Goal: Complete application form

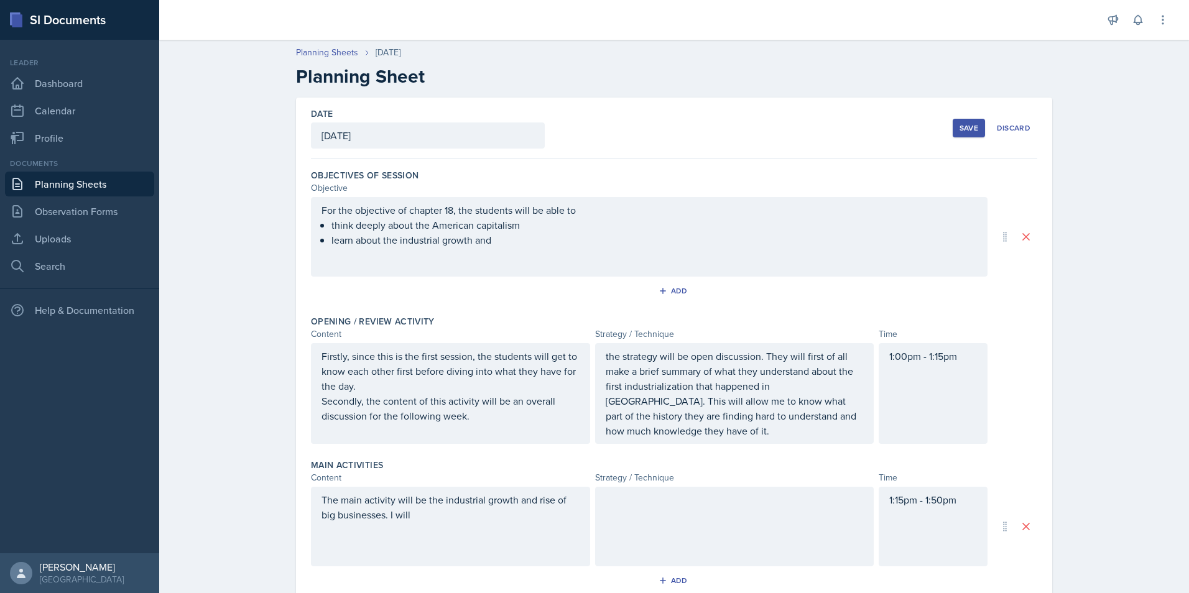
scroll to position [226, 0]
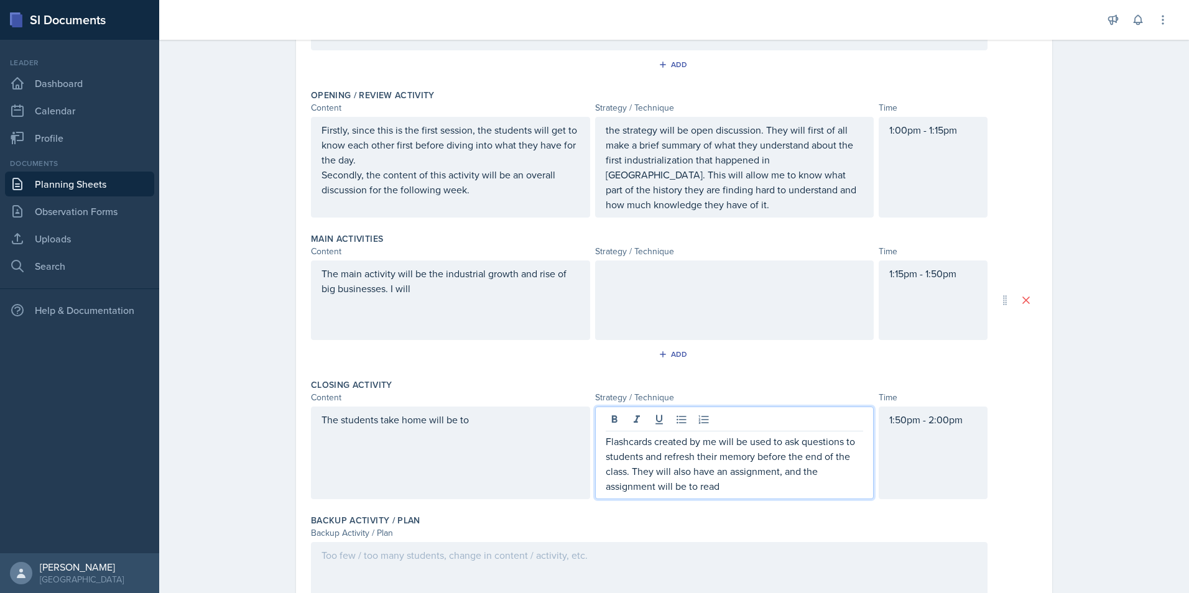
click at [622, 471] on p "Flashcards created by me will be used to ask questions to students and refresh …" at bounding box center [735, 464] width 258 height 60
click at [734, 486] on p "Flashcards created by me will be used to ask questions to students and refresh …" at bounding box center [735, 464] width 258 height 60
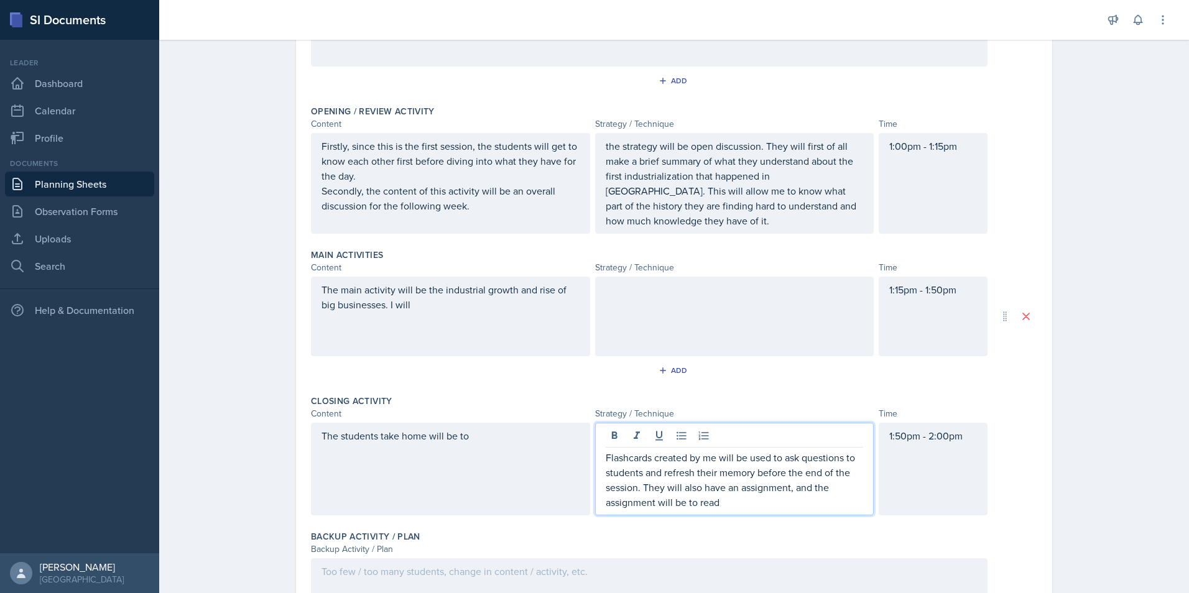
scroll to position [180, 0]
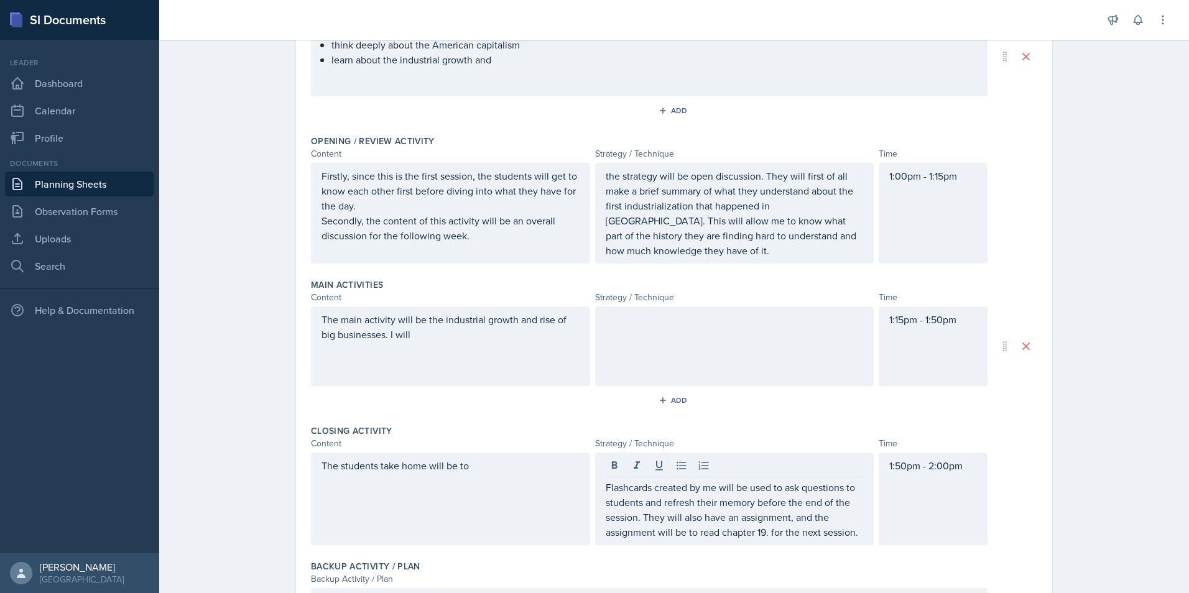
click at [492, 456] on div "The students take home will be to" at bounding box center [450, 499] width 279 height 93
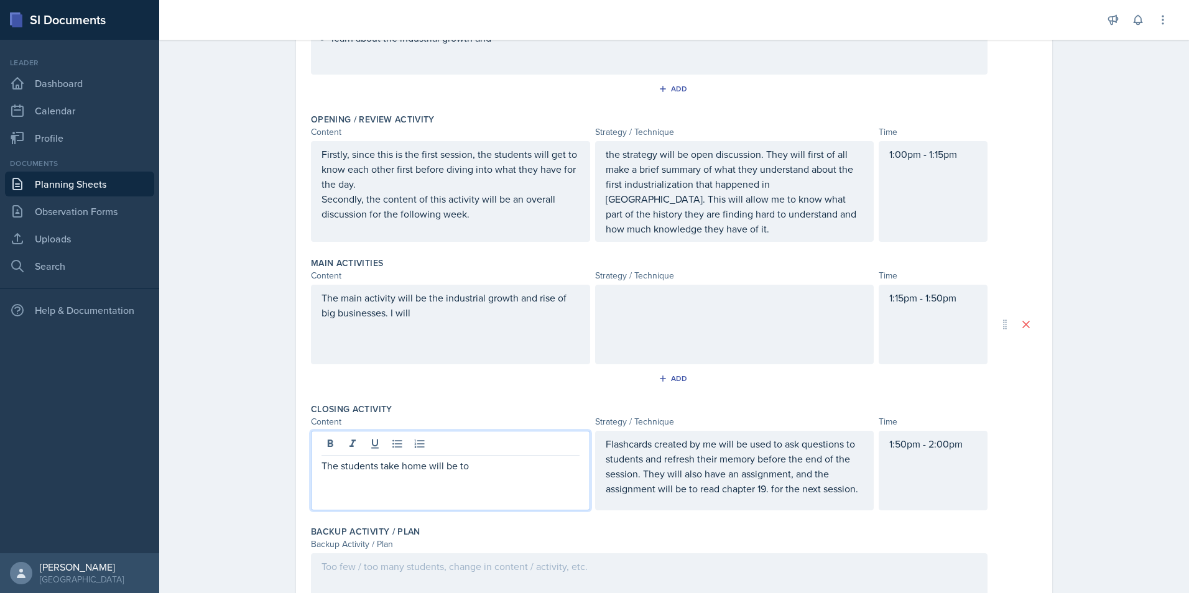
click at [460, 321] on div "The main activity will be the industrial growth and rise of big businesses. I w…" at bounding box center [450, 325] width 279 height 80
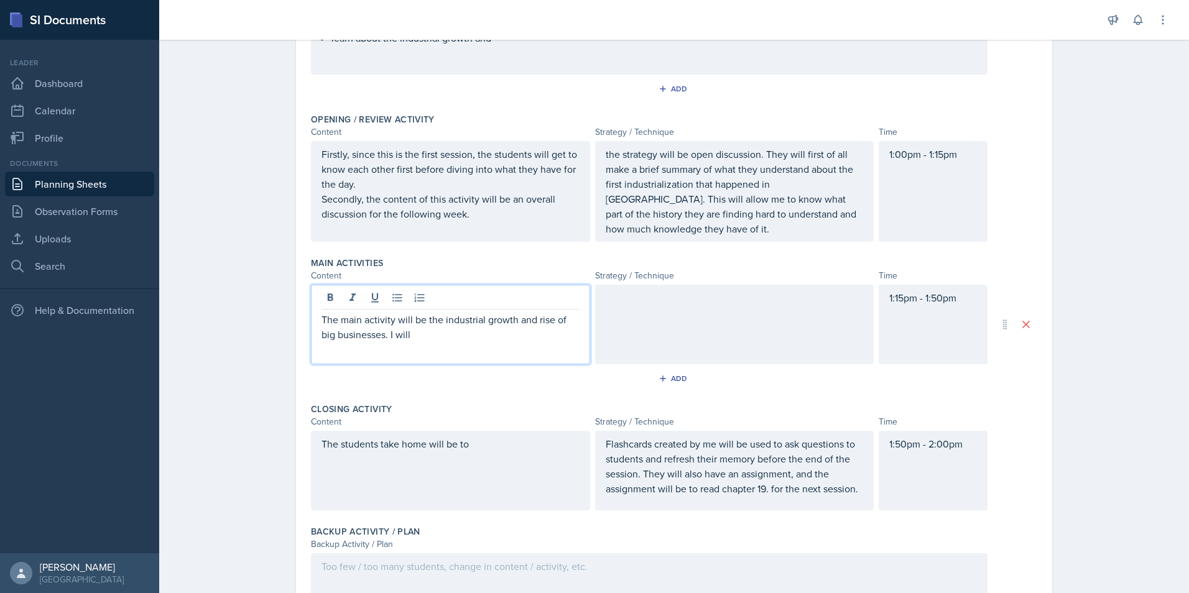
scroll to position [224, 0]
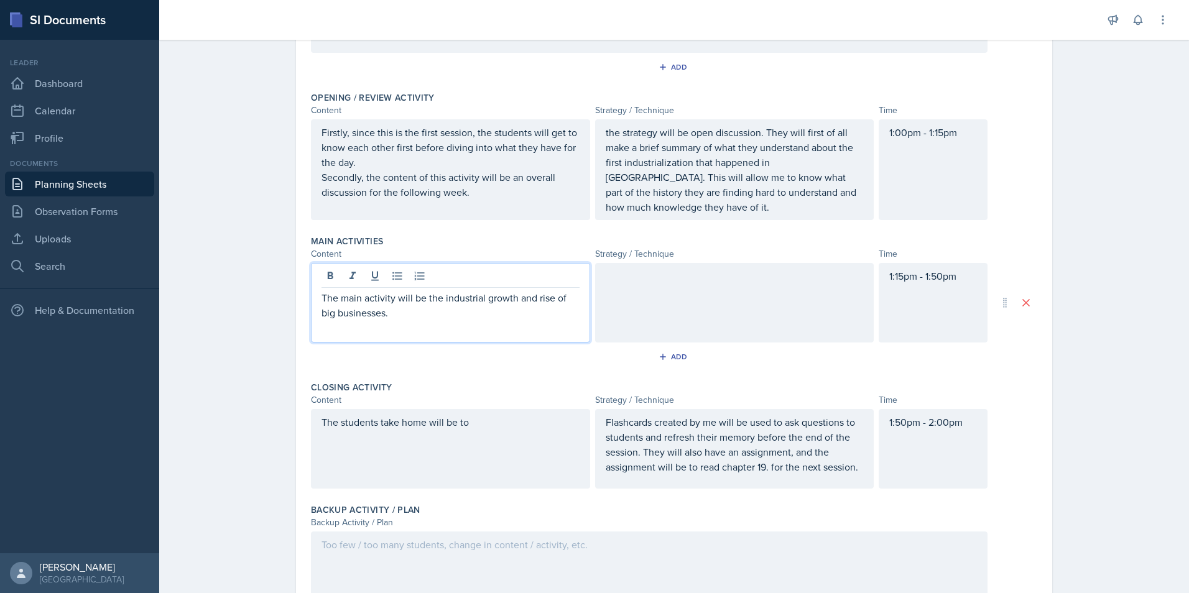
click at [671, 305] on div at bounding box center [734, 303] width 279 height 80
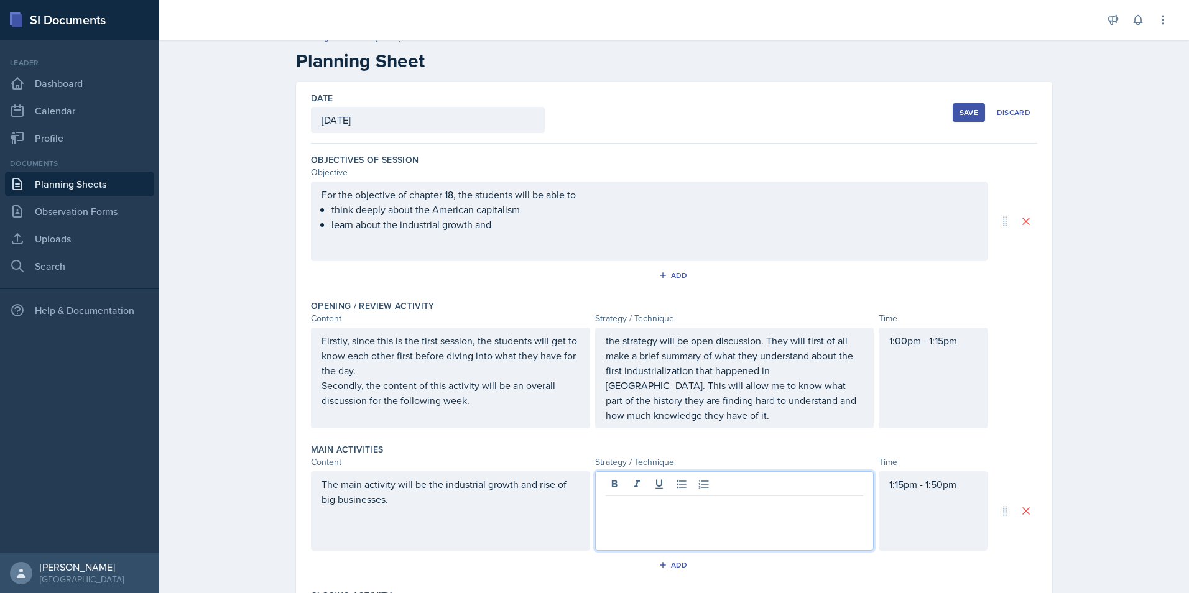
scroll to position [0, 0]
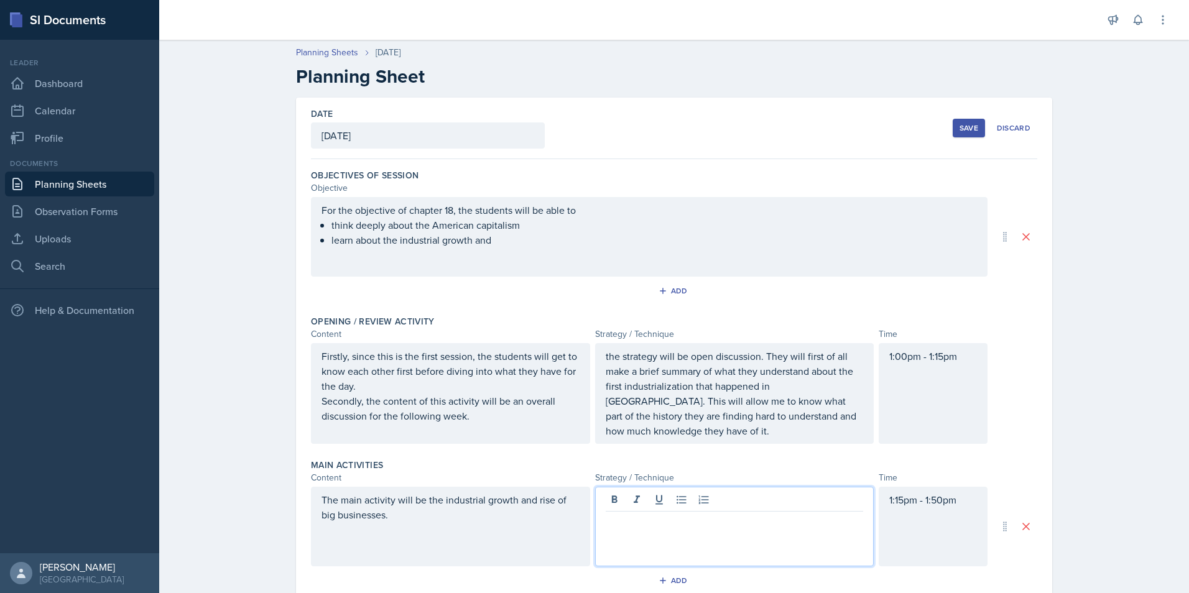
click at [539, 242] on ul "think deeply about the American capitalism learn about the industrial growth and" at bounding box center [653, 233] width 645 height 30
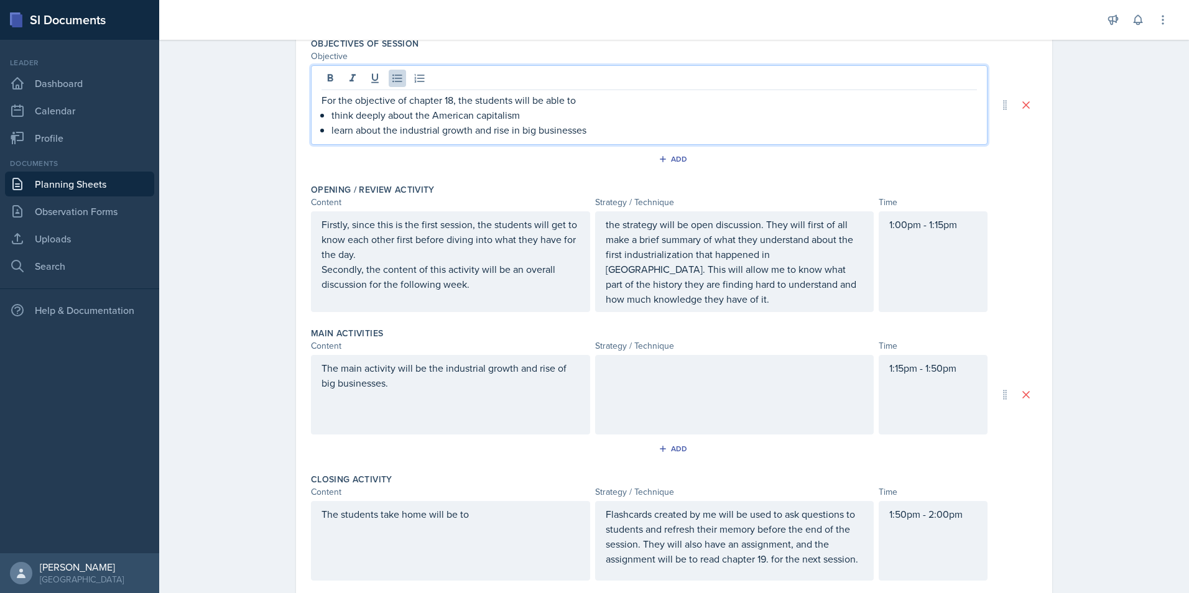
scroll to position [124, 0]
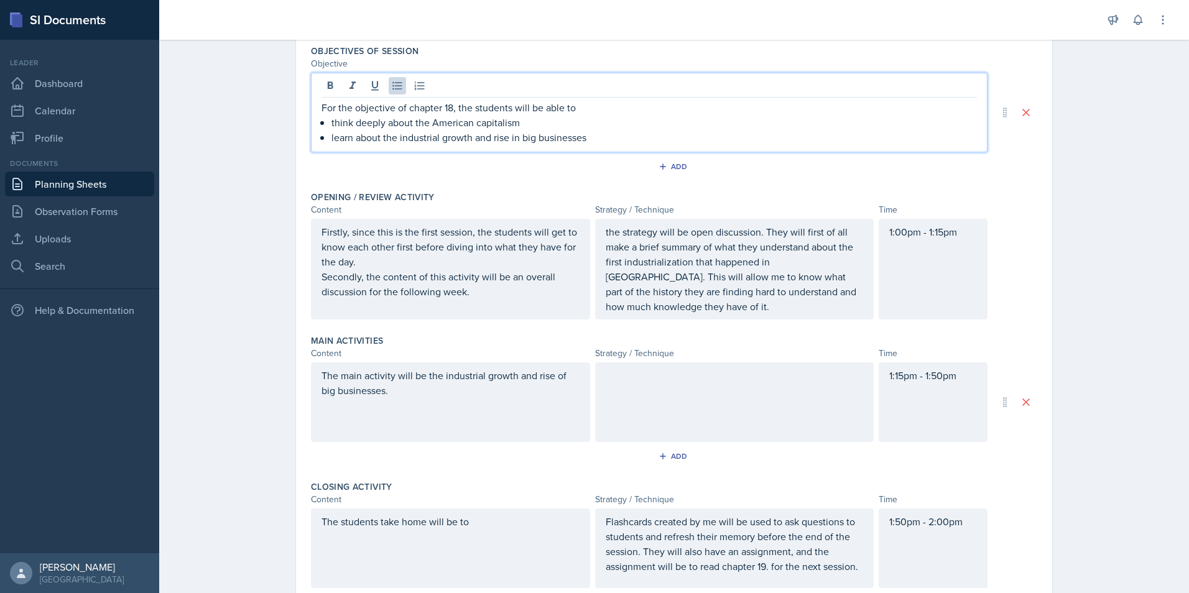
click at [545, 294] on p "Secondly, the content of this activity will be an overall discussion for the fo…" at bounding box center [450, 284] width 258 height 30
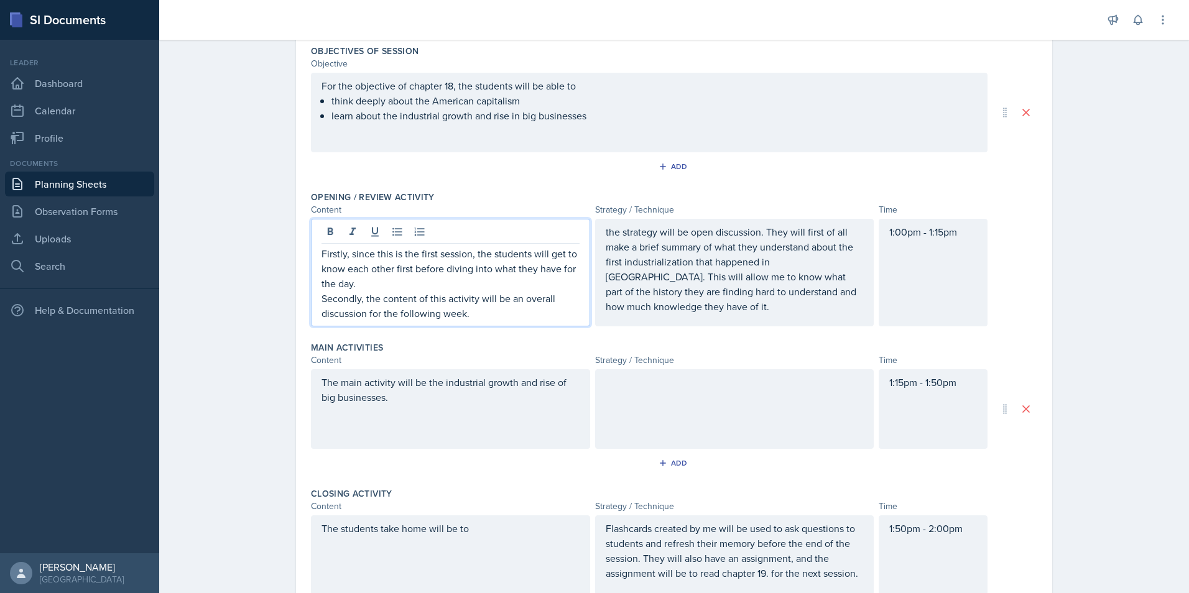
click at [643, 377] on div at bounding box center [734, 409] width 279 height 80
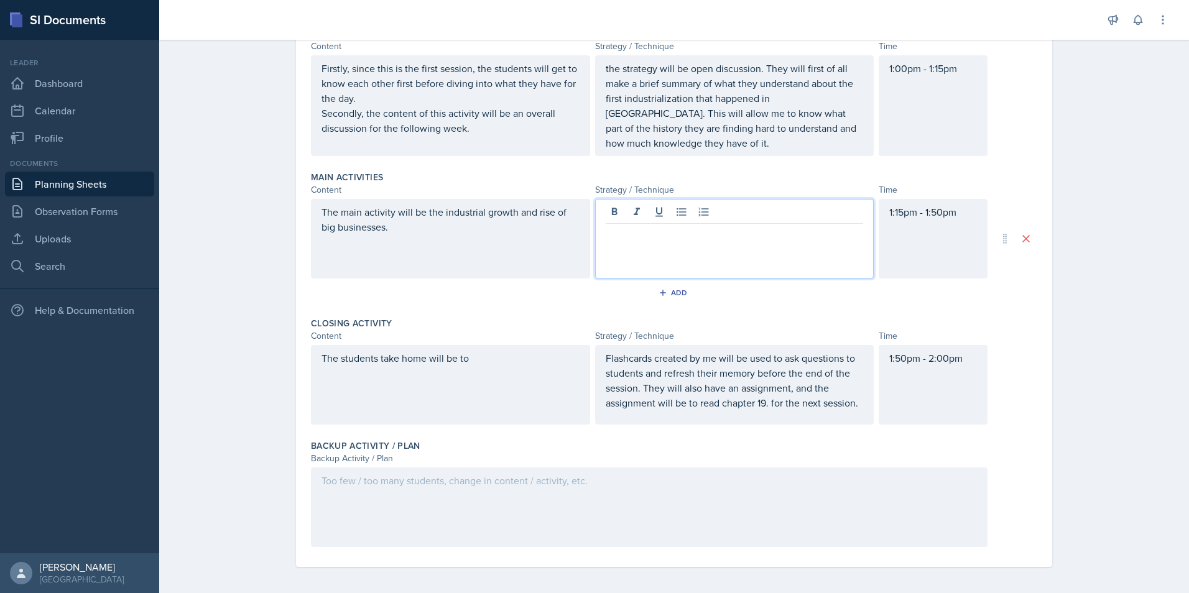
scroll to position [292, 0]
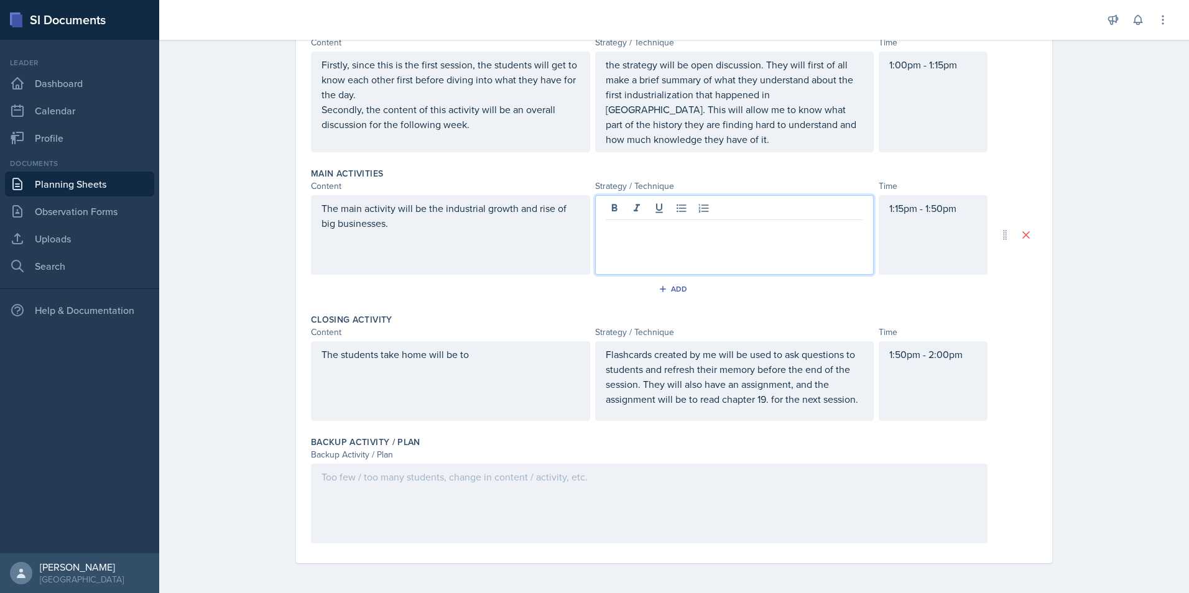
click at [397, 487] on div at bounding box center [649, 504] width 676 height 80
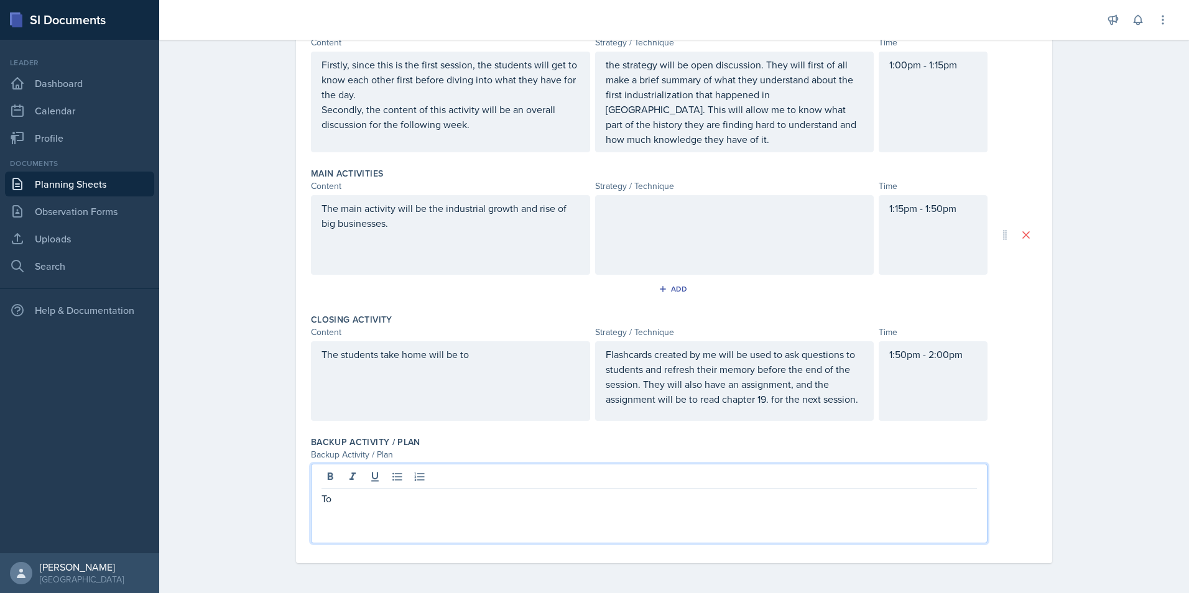
click at [468, 351] on div "The students take home will be to" at bounding box center [450, 381] width 279 height 80
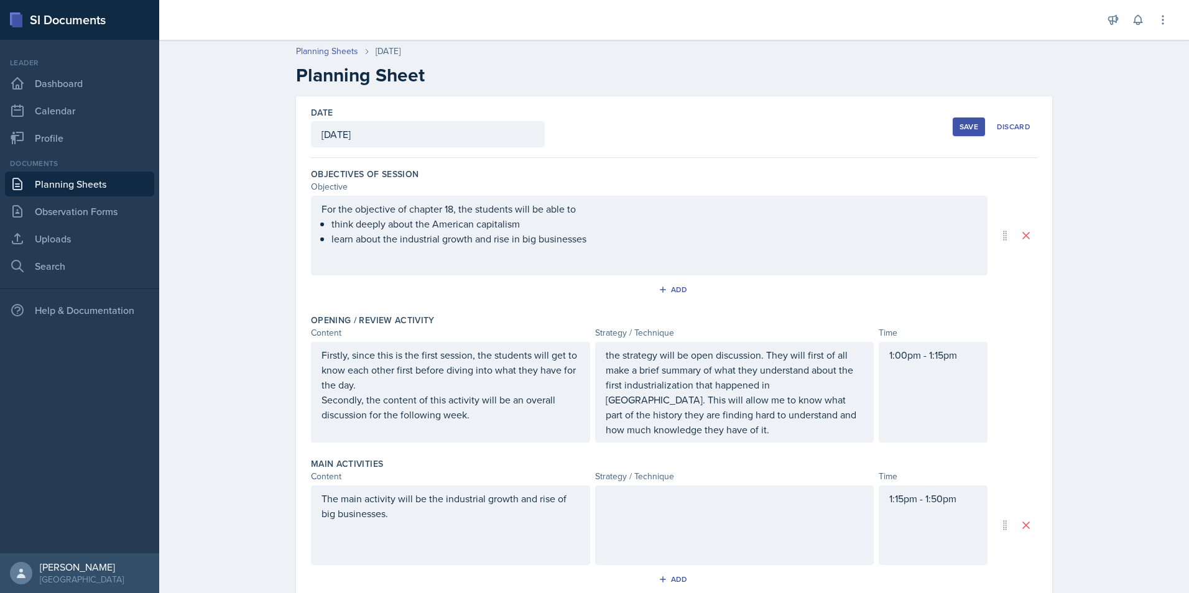
scroll to position [0, 0]
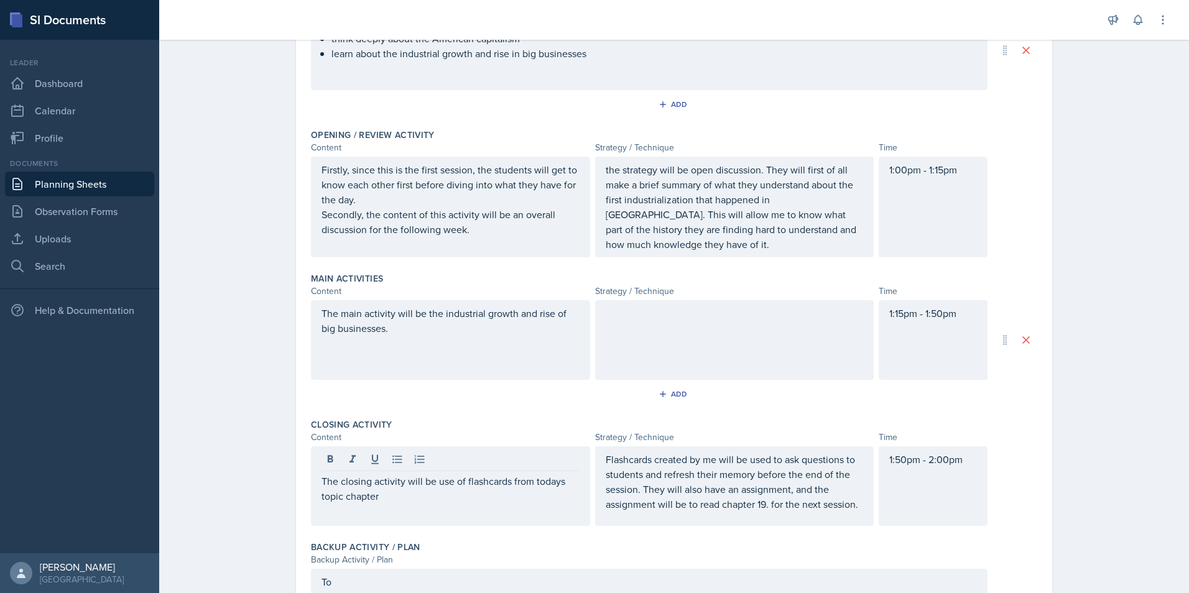
click at [655, 325] on div at bounding box center [734, 340] width 279 height 80
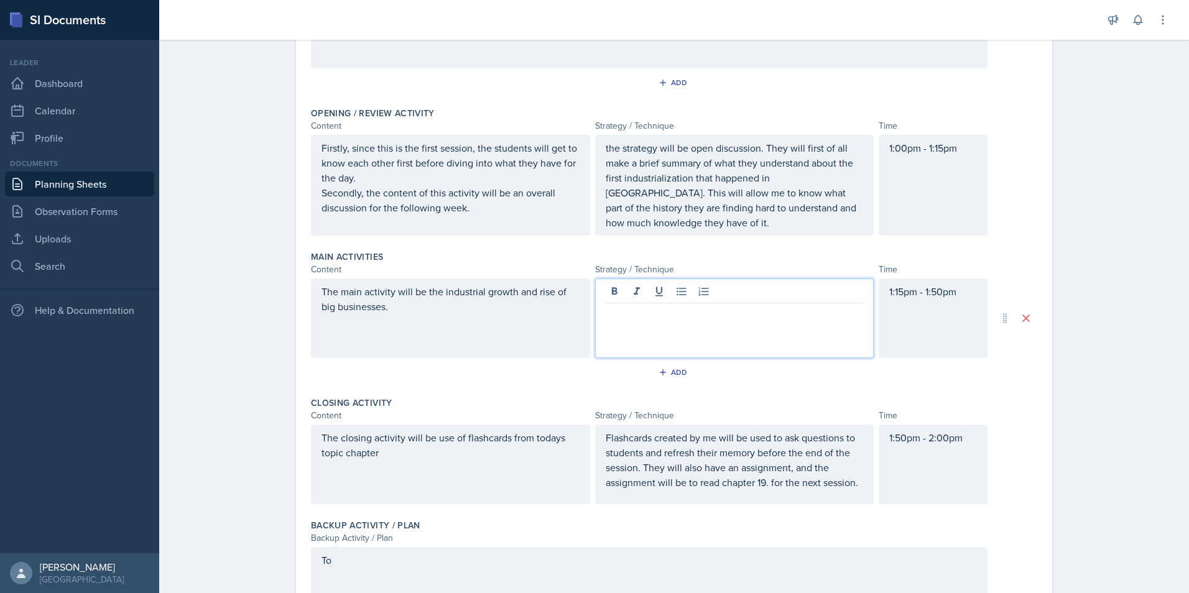
scroll to position [230, 0]
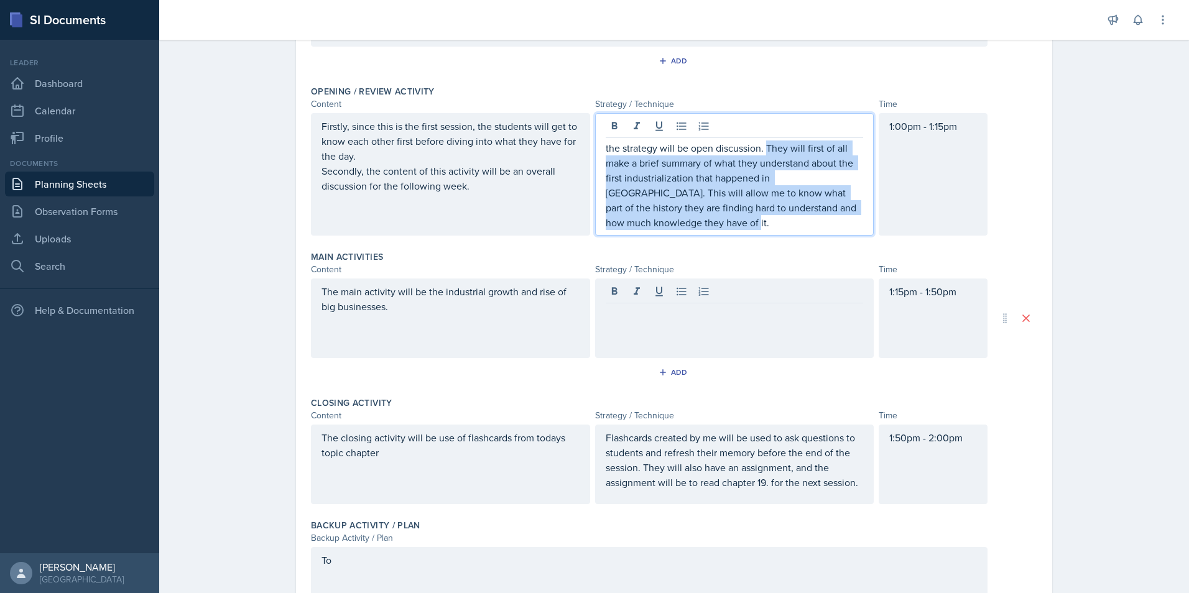
drag, startPoint x: 763, startPoint y: 148, endPoint x: 786, endPoint y: 219, distance: 75.3
click at [786, 219] on p "the strategy will be open discussion. They will first of all make a brief summa…" at bounding box center [735, 186] width 258 height 90
copy p "They will first of all make a brief summary of what they understand about the f…"
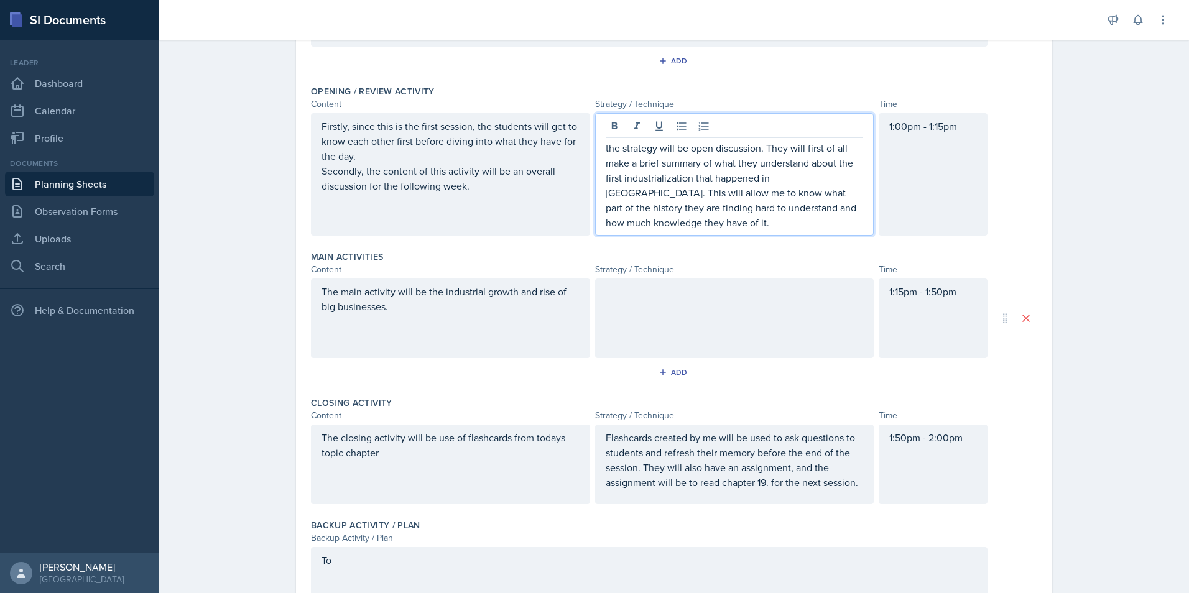
click at [720, 304] on div at bounding box center [734, 319] width 279 height 80
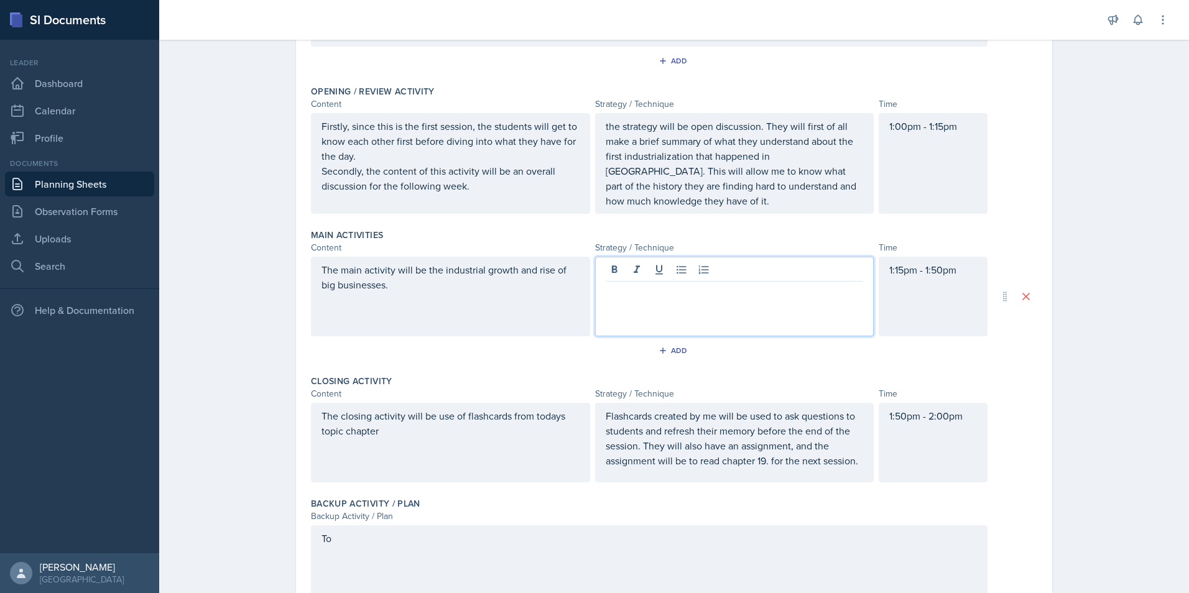
scroll to position [252, 0]
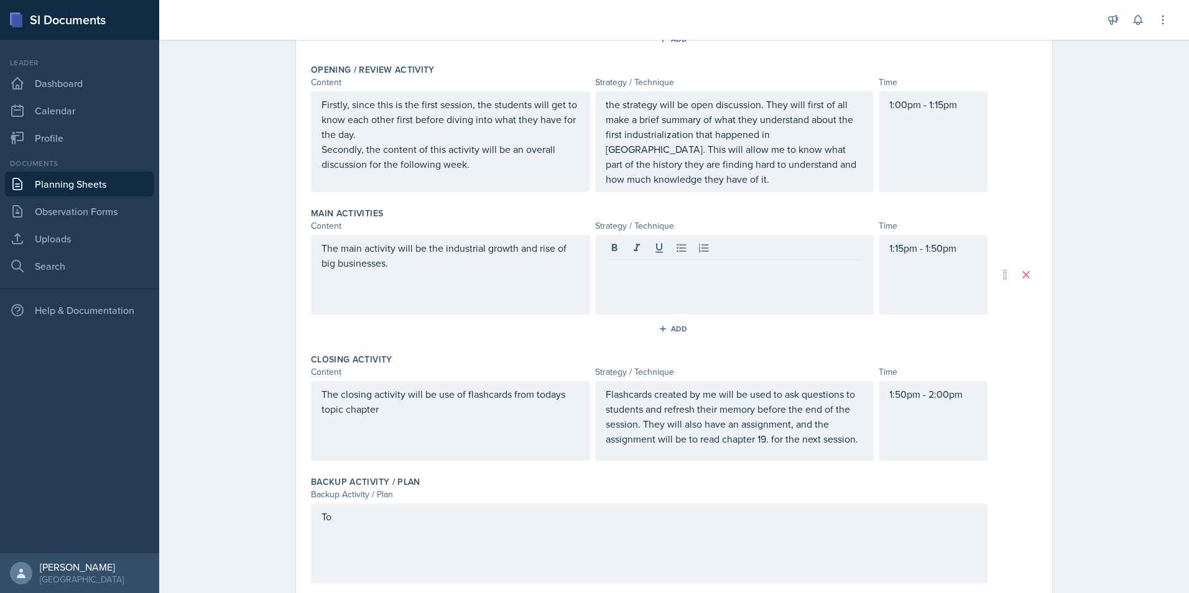
drag, startPoint x: 720, startPoint y: 304, endPoint x: 615, endPoint y: 278, distance: 107.7
click at [615, 278] on div at bounding box center [734, 275] width 279 height 80
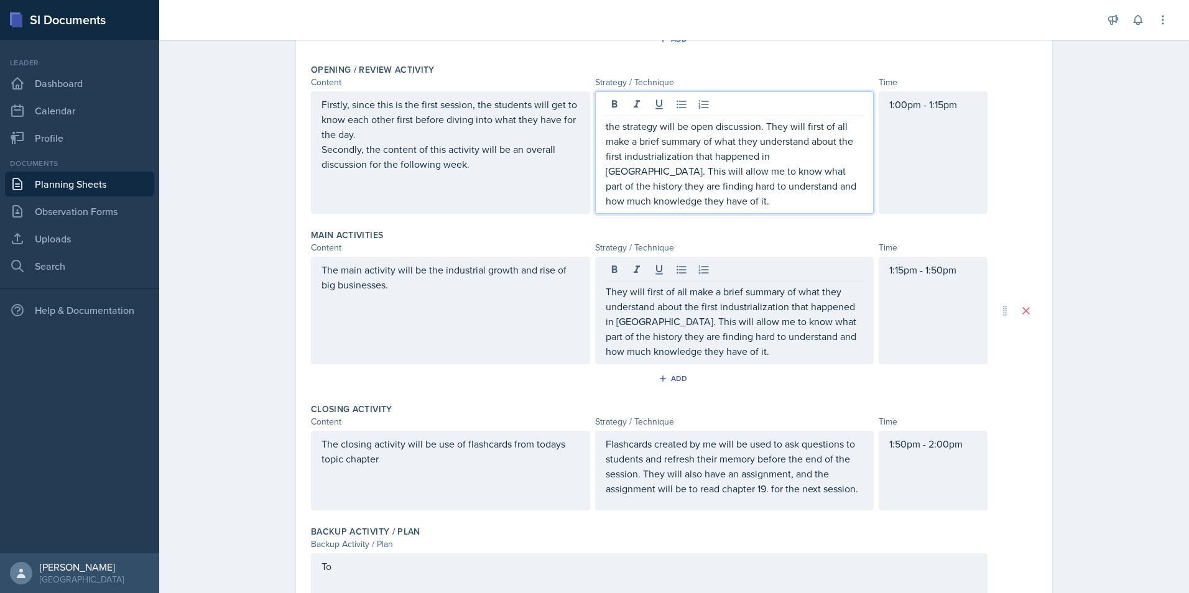
scroll to position [274, 0]
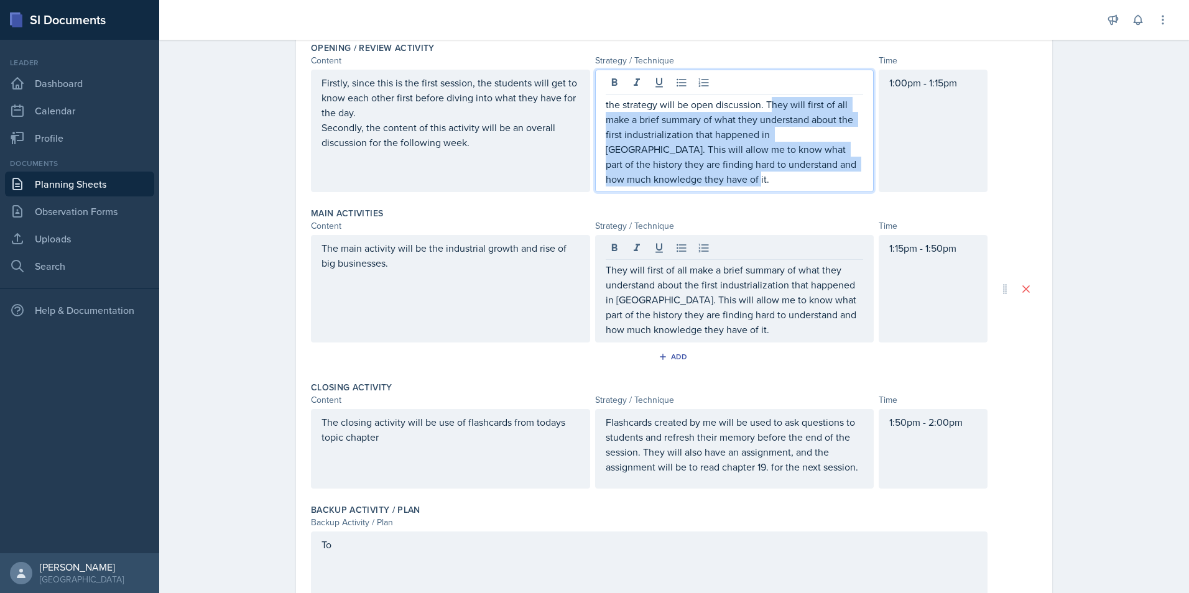
drag, startPoint x: 764, startPoint y: 107, endPoint x: 828, endPoint y: 184, distance: 100.2
click at [828, 184] on p "the strategy will be open discussion. They will first of all make a brief summa…" at bounding box center [735, 142] width 258 height 90
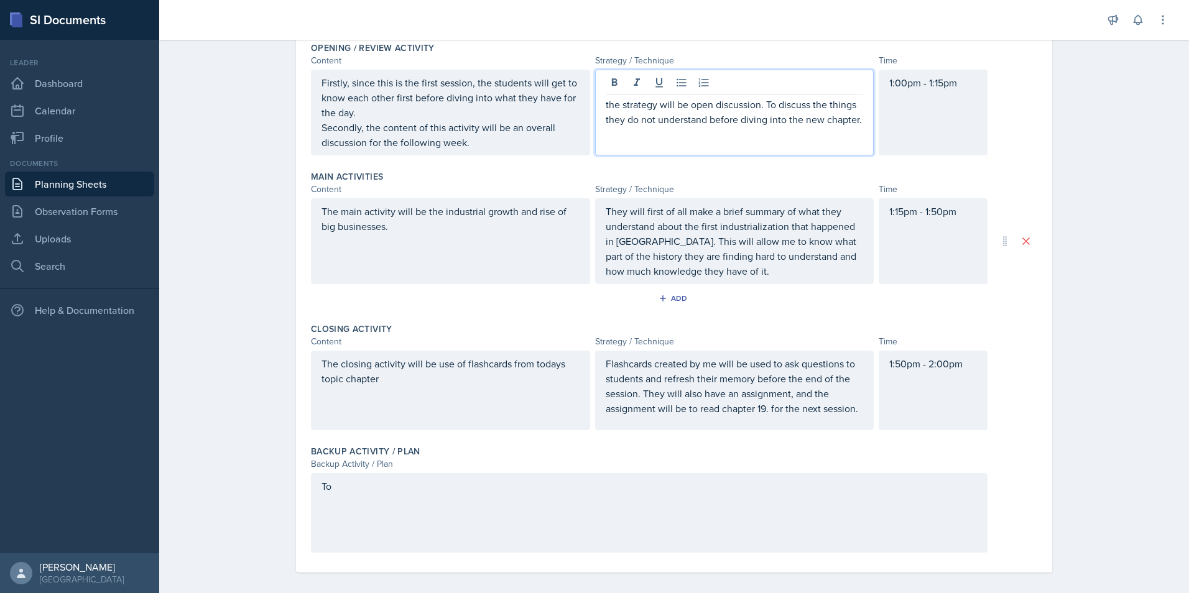
click at [706, 118] on p "the strategy will be open discussion. To discuss the things they do not underst…" at bounding box center [735, 112] width 258 height 30
click at [508, 145] on p "Secondly, the content of this activity will be an overall discussion for the fo…" at bounding box center [450, 135] width 258 height 30
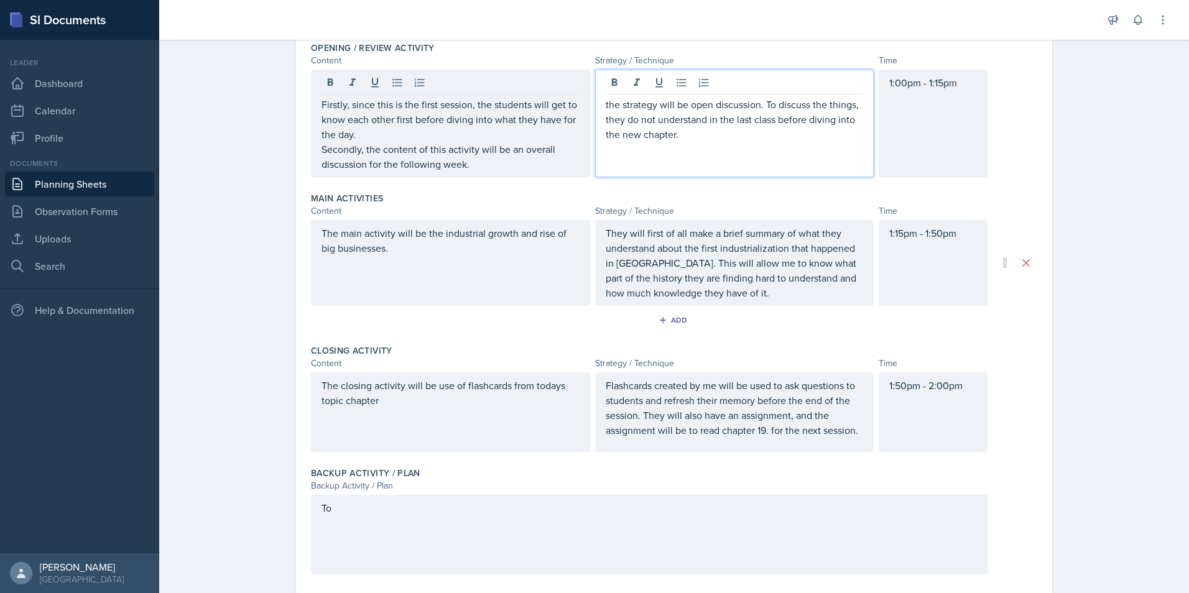
click at [711, 115] on p "the strategy will be open discussion. To discuss the things, they do not unders…" at bounding box center [735, 119] width 258 height 45
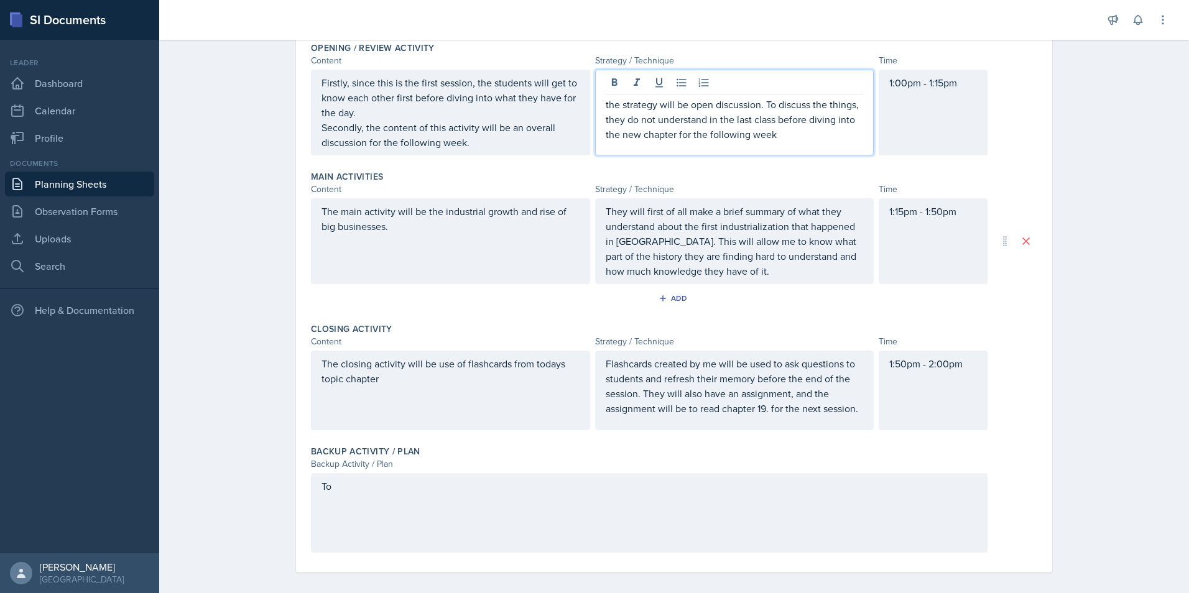
scroll to position [283, 0]
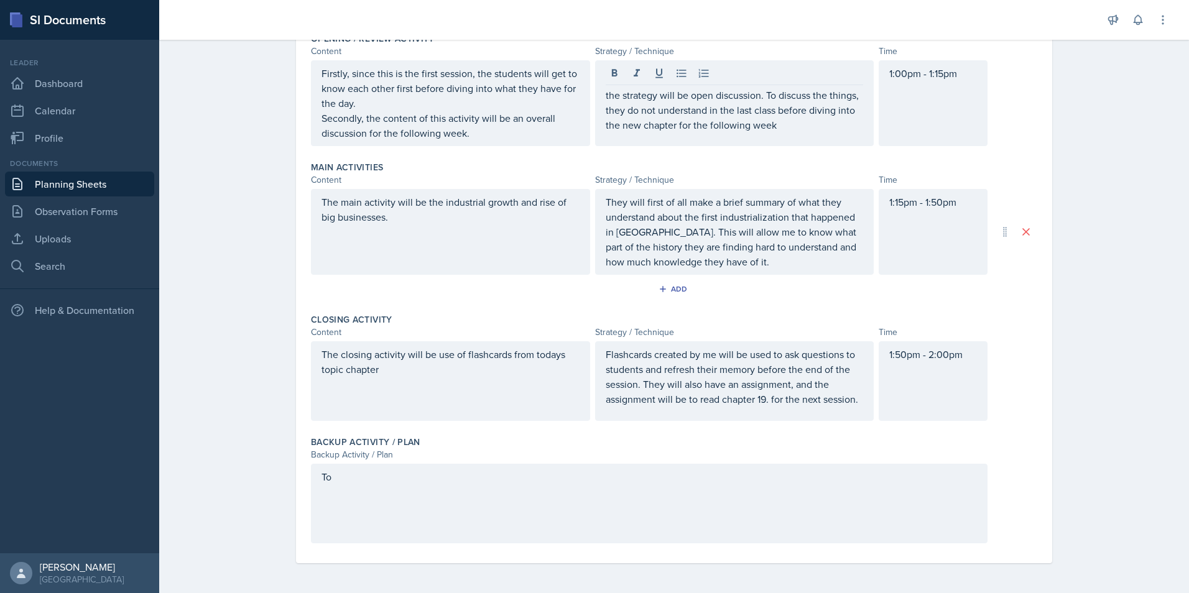
click at [430, 498] on div "To" at bounding box center [649, 504] width 676 height 80
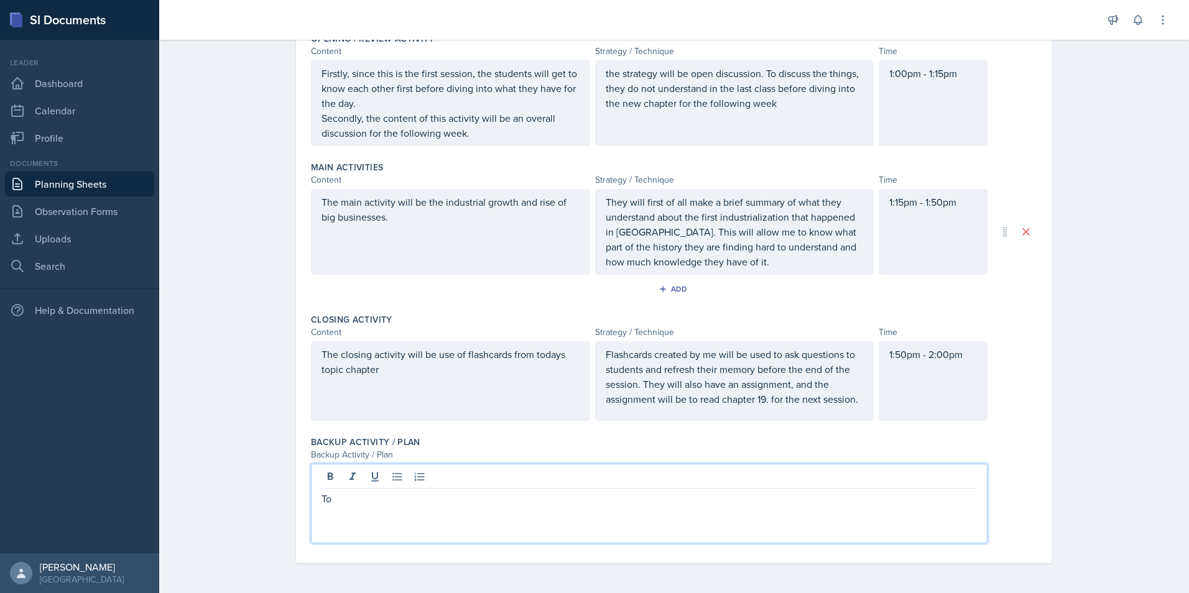
click at [530, 356] on div "The closing activity will be use of flashcards from todays topic chapter" at bounding box center [450, 381] width 279 height 80
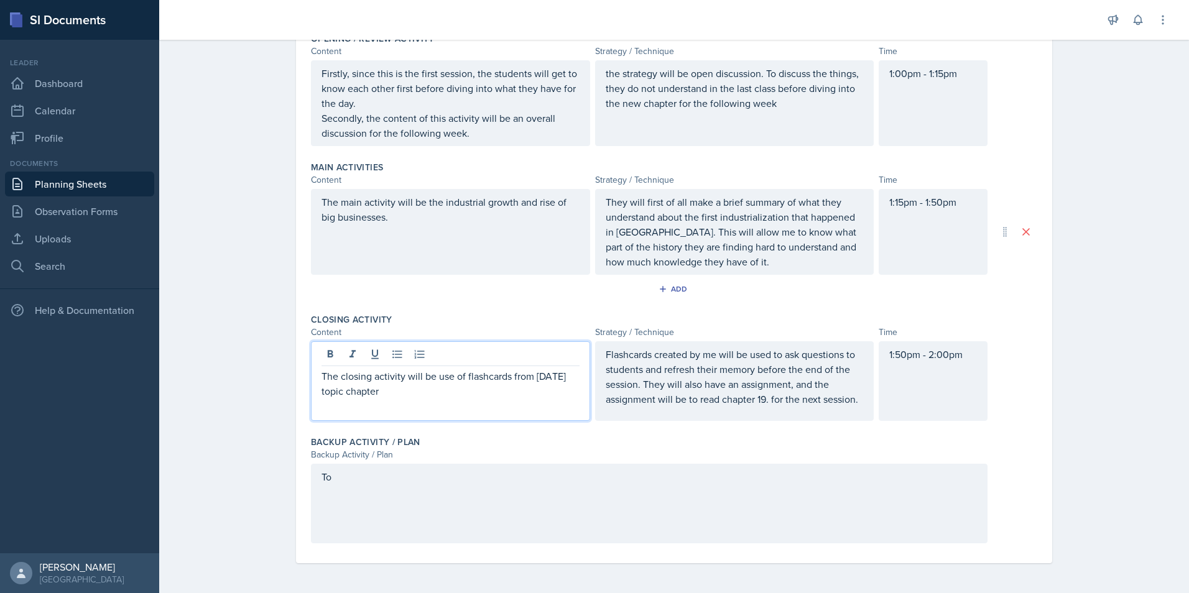
click at [449, 477] on div "To" at bounding box center [649, 504] width 676 height 80
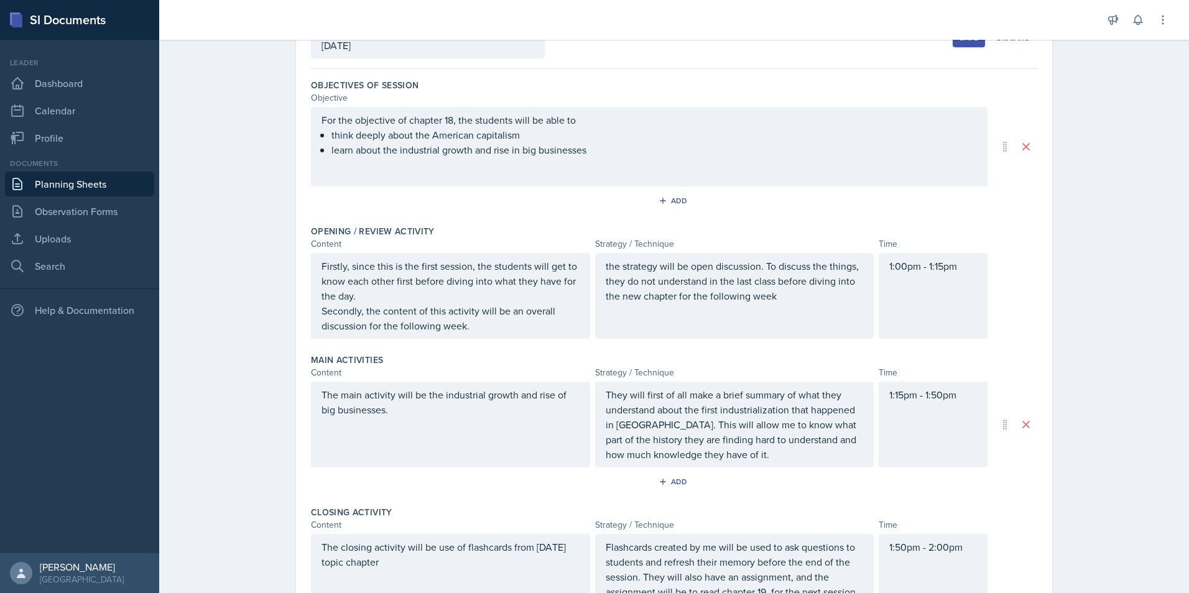
scroll to position [0, 0]
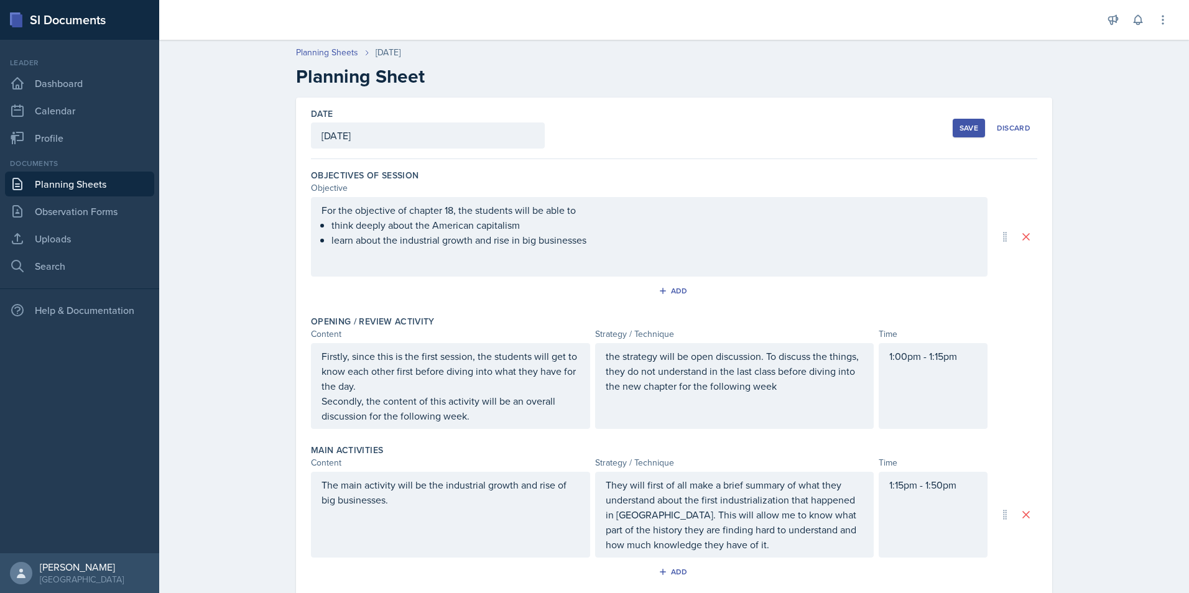
click at [959, 130] on div "Save" at bounding box center [968, 128] width 19 height 10
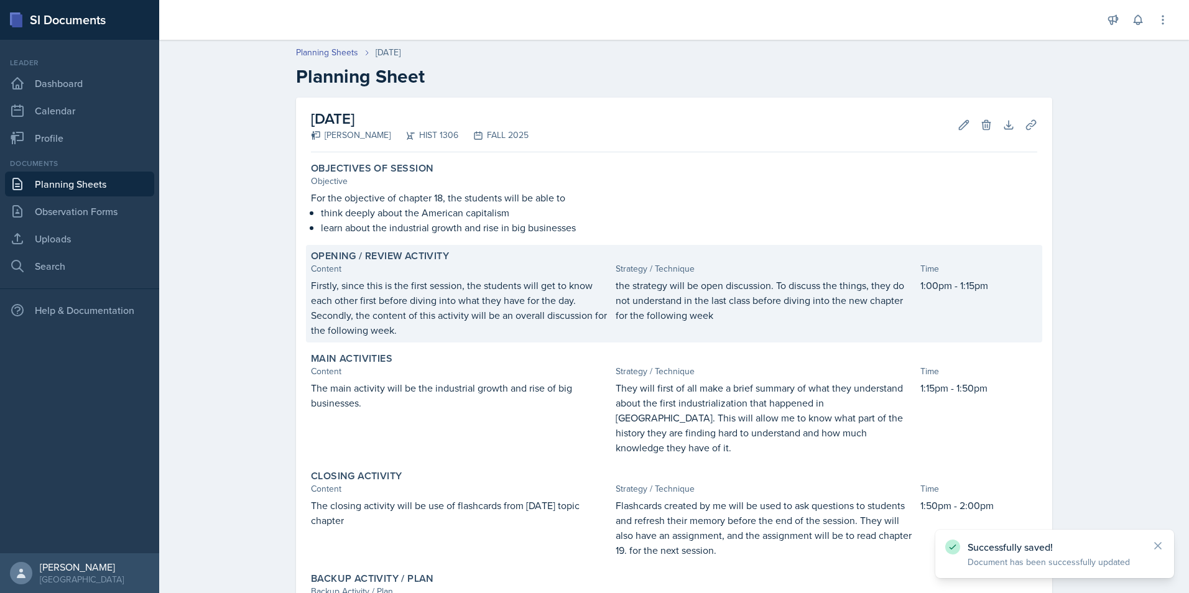
scroll to position [93, 0]
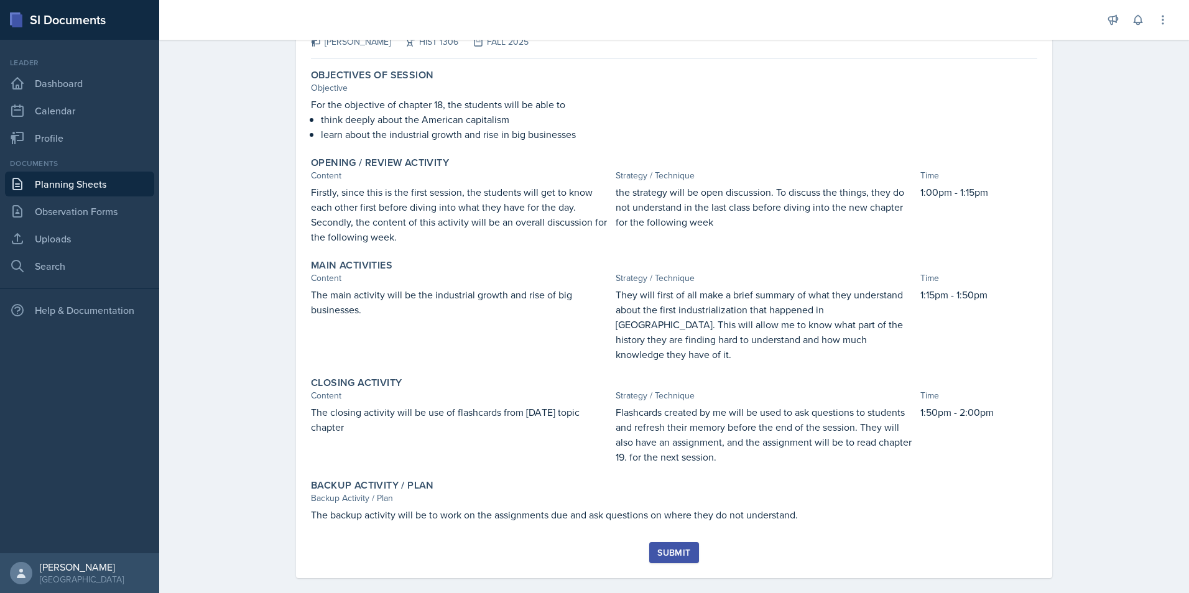
click at [685, 548] on div "Submit" at bounding box center [673, 553] width 33 height 10
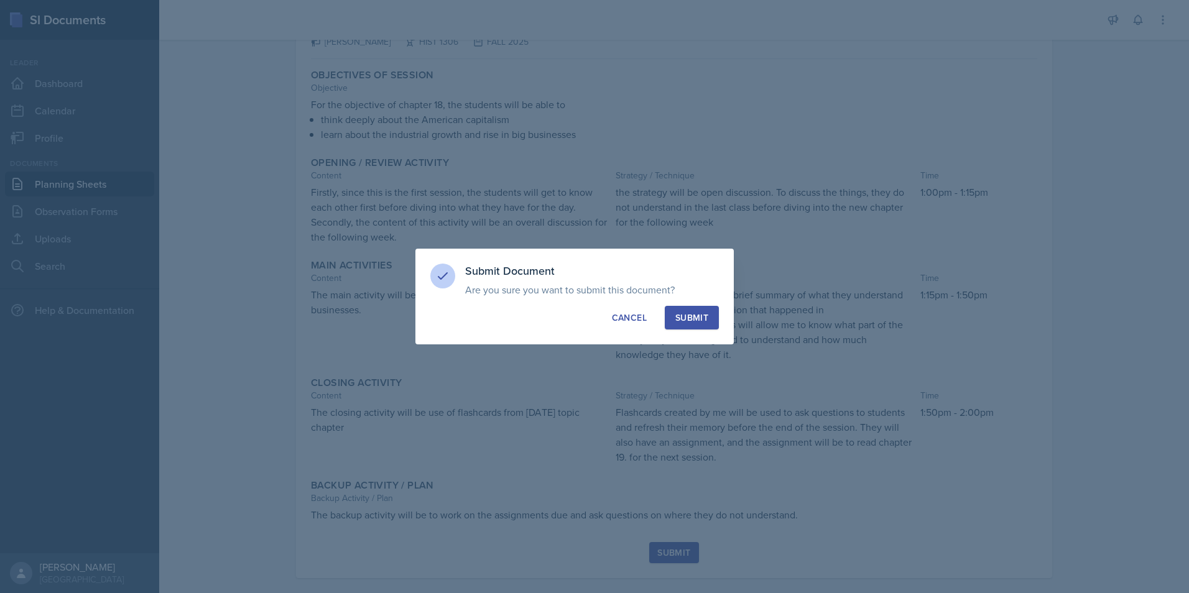
click at [695, 315] on div "Submit" at bounding box center [691, 317] width 33 height 12
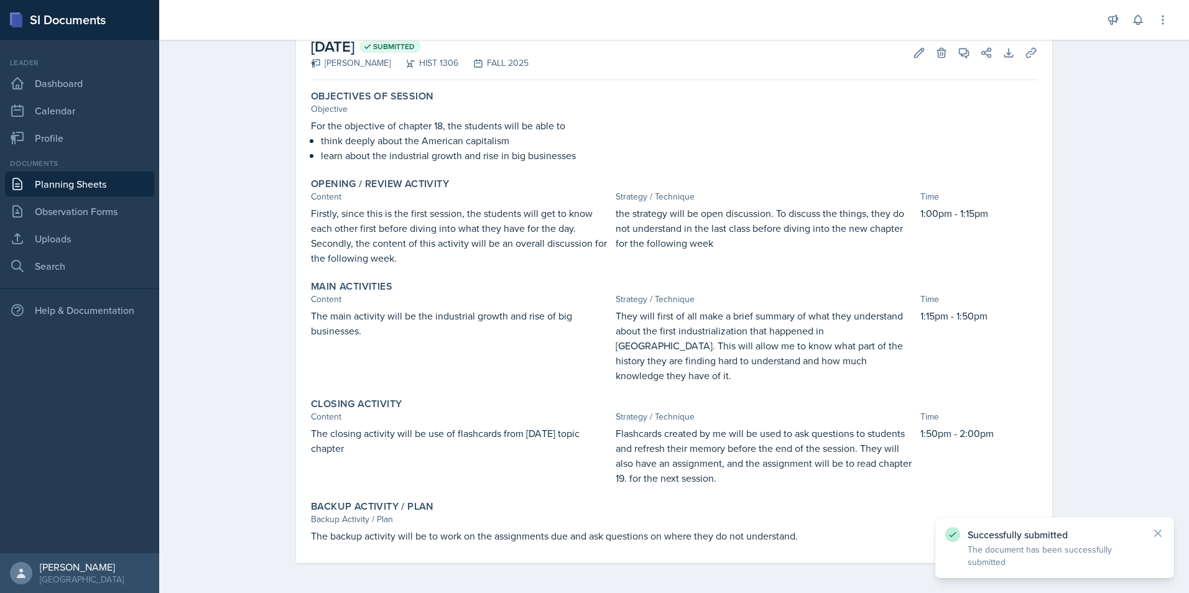
scroll to position [57, 0]
